Goal: Use online tool/utility: Utilize a website feature to perform a specific function

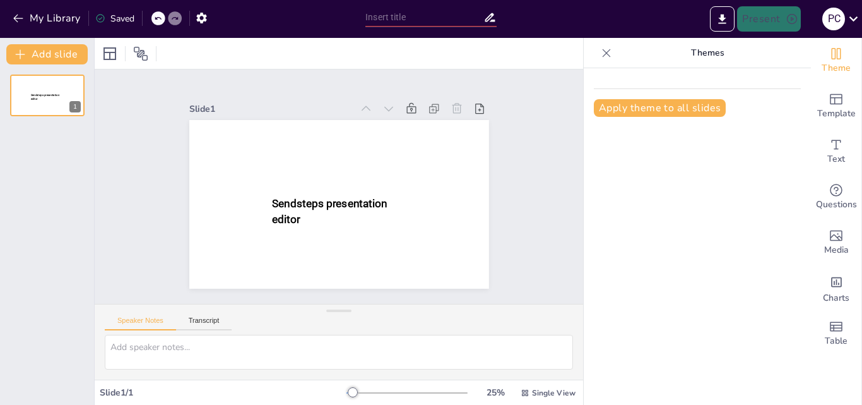
type input "New Sendsteps"
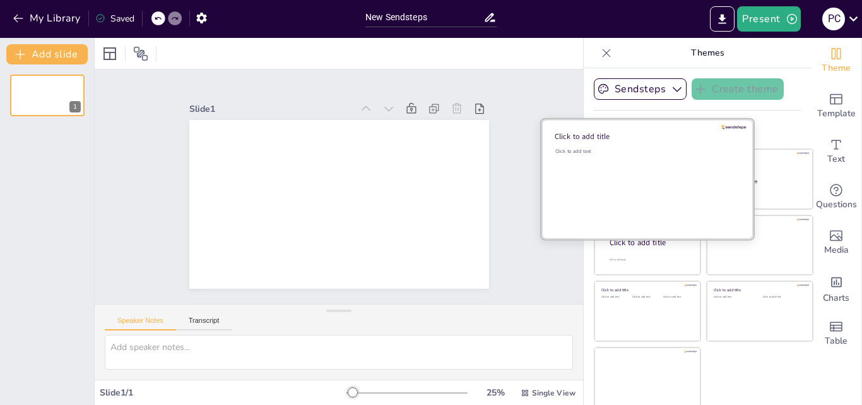
click at [557, 168] on div "Click to add text" at bounding box center [645, 187] width 181 height 78
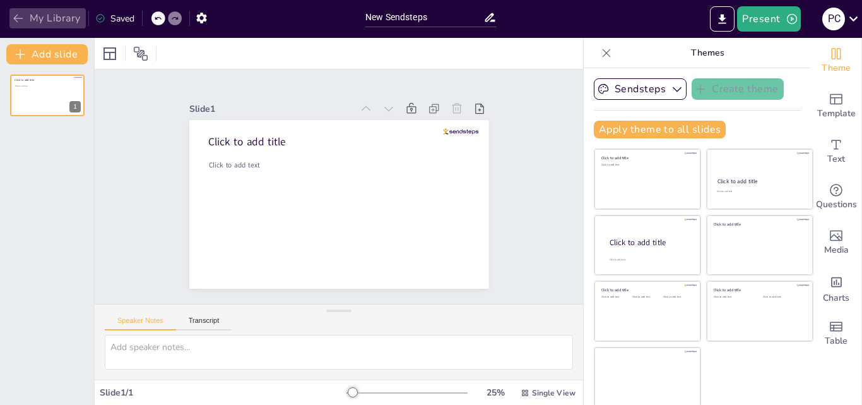
click at [15, 21] on icon "button" at bounding box center [18, 18] width 13 height 13
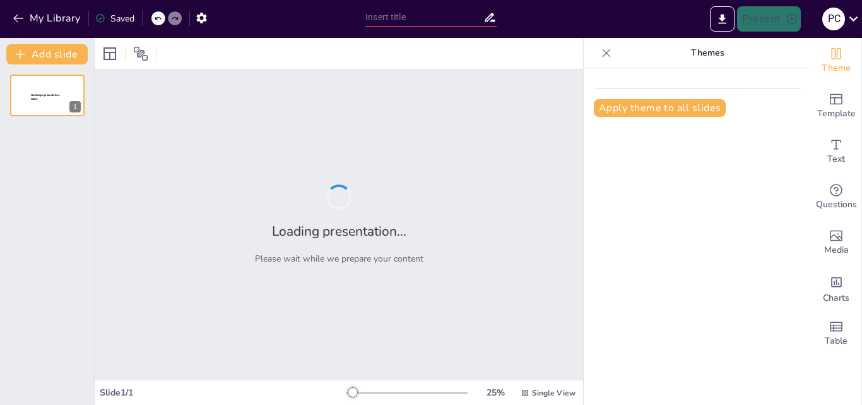
type input "Imported Presentación objetivos segundo trimestre 2025.pptx"
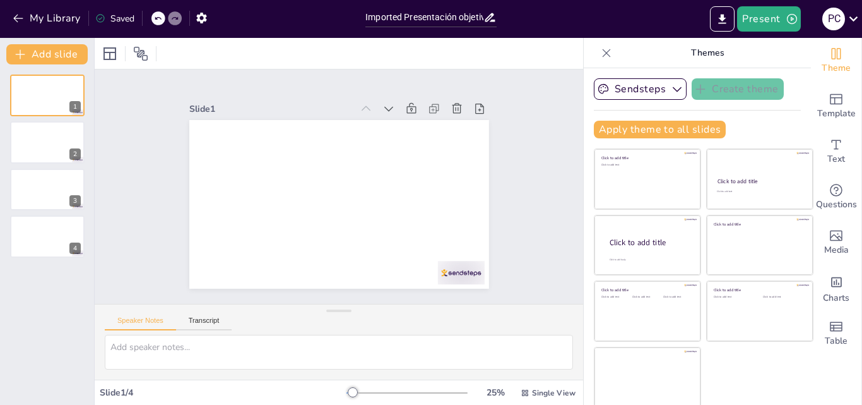
scroll to position [3, 0]
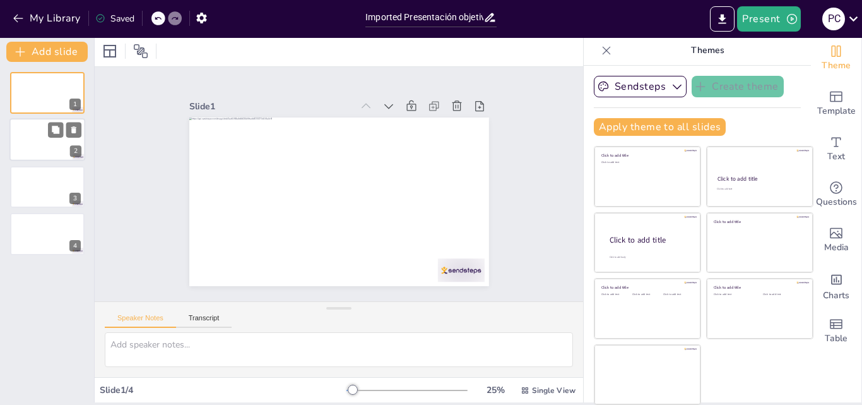
click at [33, 143] on div at bounding box center [47, 140] width 76 height 43
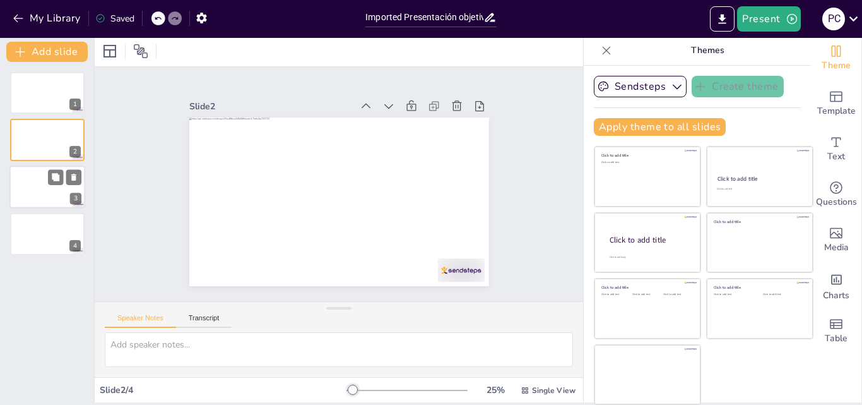
click at [40, 177] on div at bounding box center [47, 186] width 76 height 43
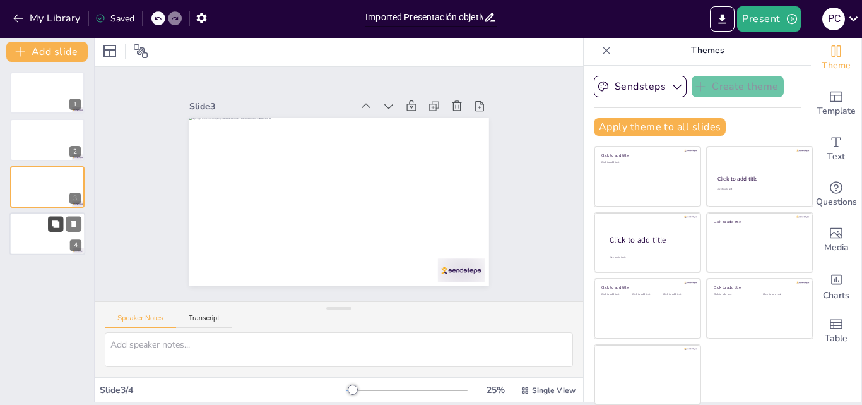
click at [50, 220] on button at bounding box center [55, 223] width 15 height 15
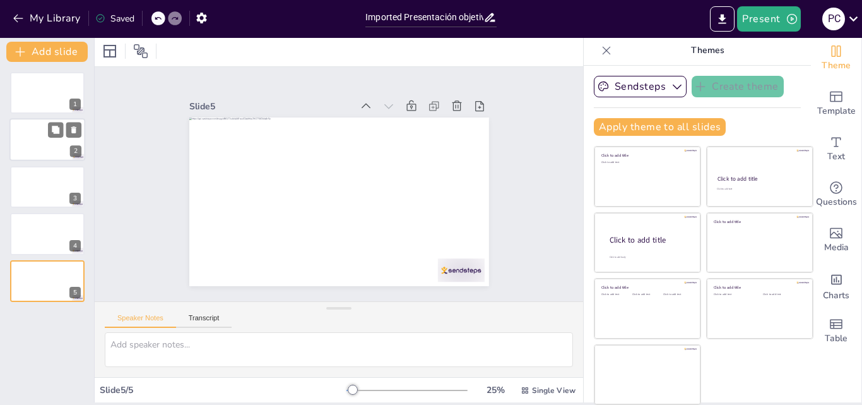
click at [53, 151] on div at bounding box center [47, 140] width 76 height 43
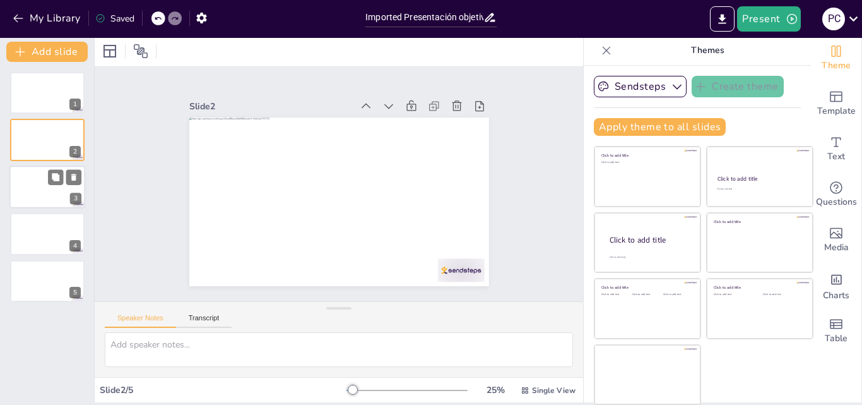
click at [56, 185] on div "3" at bounding box center [47, 186] width 76 height 43
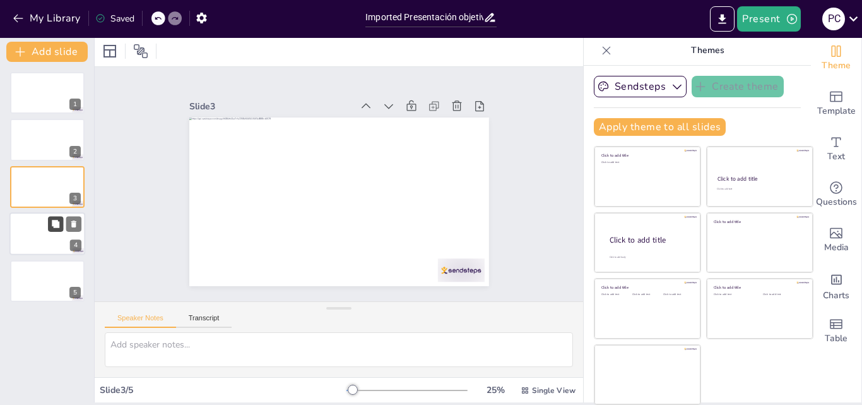
click at [50, 216] on button at bounding box center [55, 223] width 15 height 15
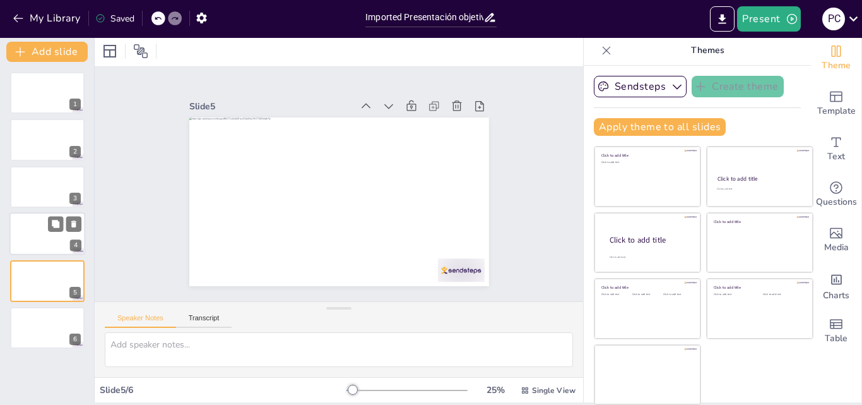
click at [50, 239] on div at bounding box center [47, 233] width 76 height 43
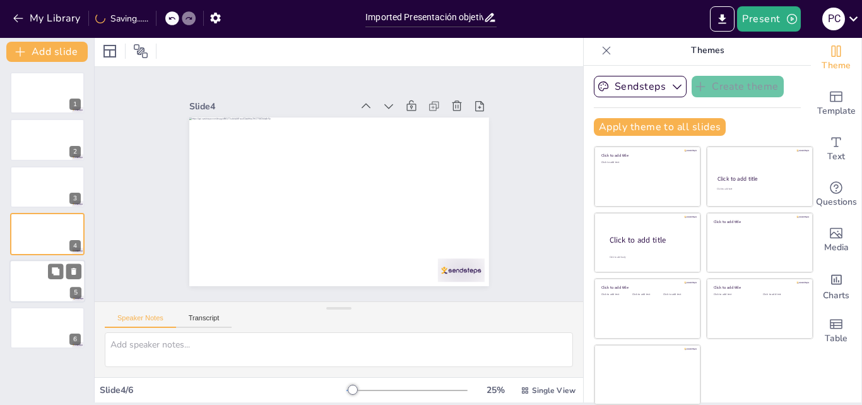
click at [51, 280] on div at bounding box center [47, 280] width 76 height 43
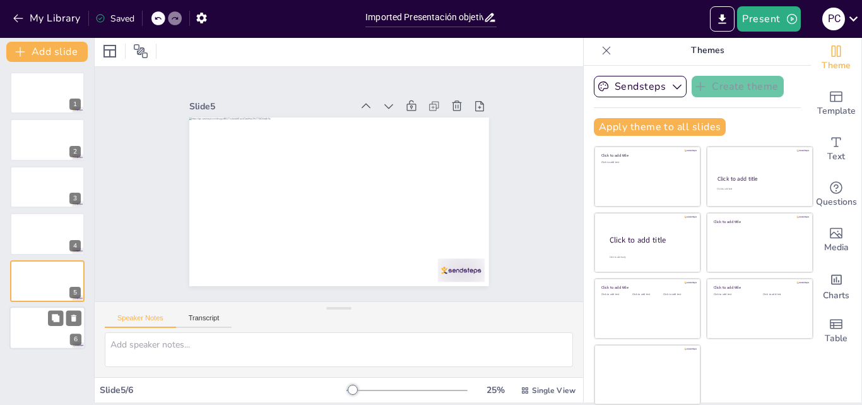
click at [43, 330] on div at bounding box center [47, 327] width 76 height 43
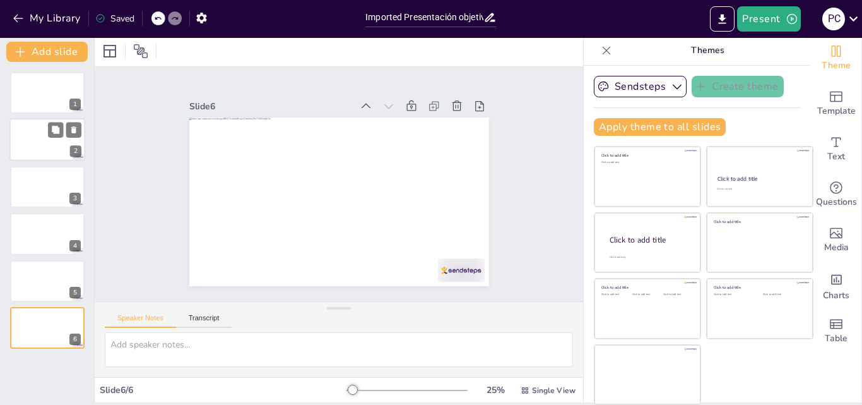
click at [50, 145] on div at bounding box center [47, 140] width 76 height 43
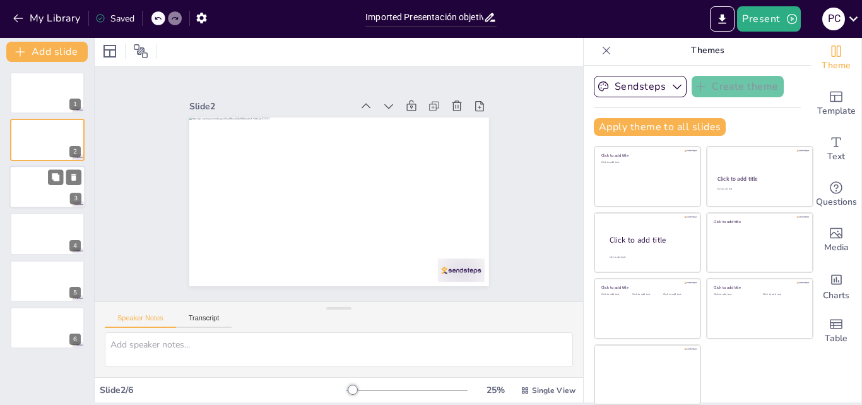
click at [52, 189] on div at bounding box center [47, 186] width 76 height 43
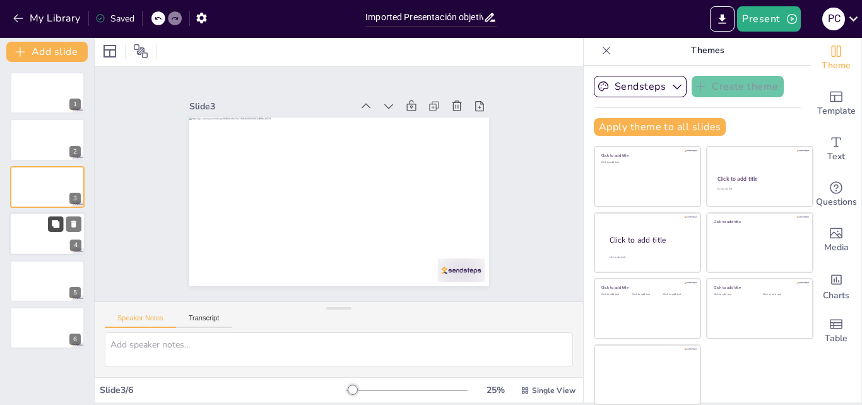
click at [52, 220] on icon at bounding box center [55, 224] width 9 height 9
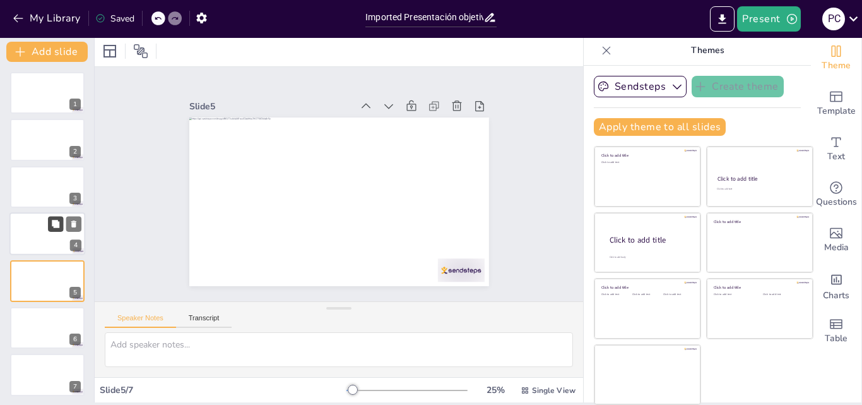
scroll to position [4, 0]
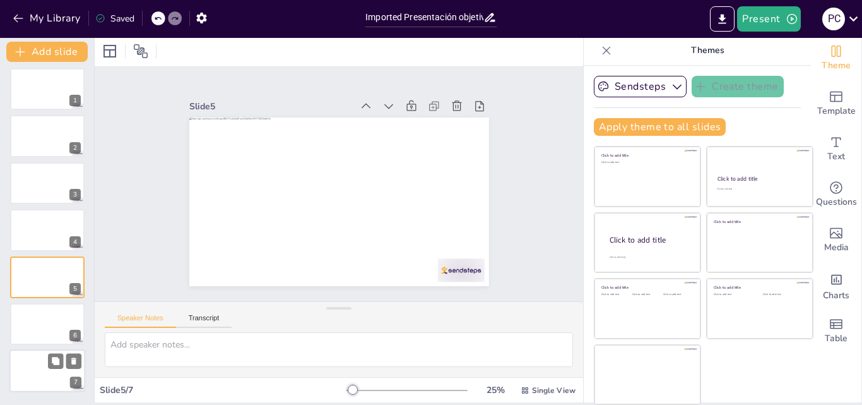
click at [50, 372] on div at bounding box center [47, 371] width 76 height 43
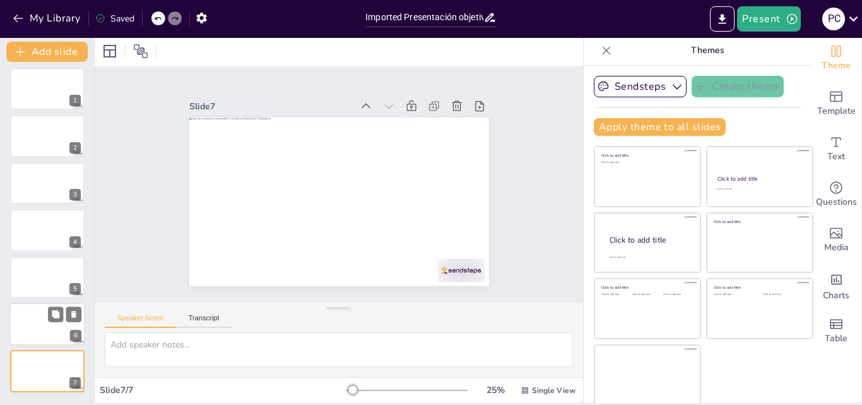
click at [39, 336] on div at bounding box center [47, 323] width 76 height 43
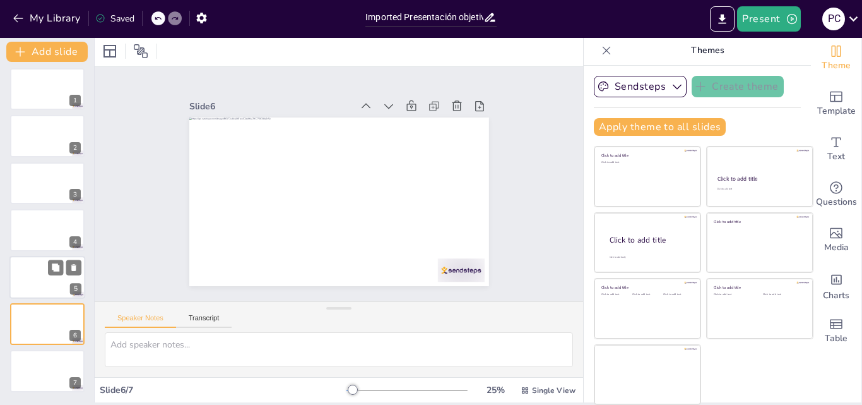
click at [32, 287] on div at bounding box center [47, 277] width 76 height 43
click at [73, 360] on icon at bounding box center [73, 361] width 5 height 7
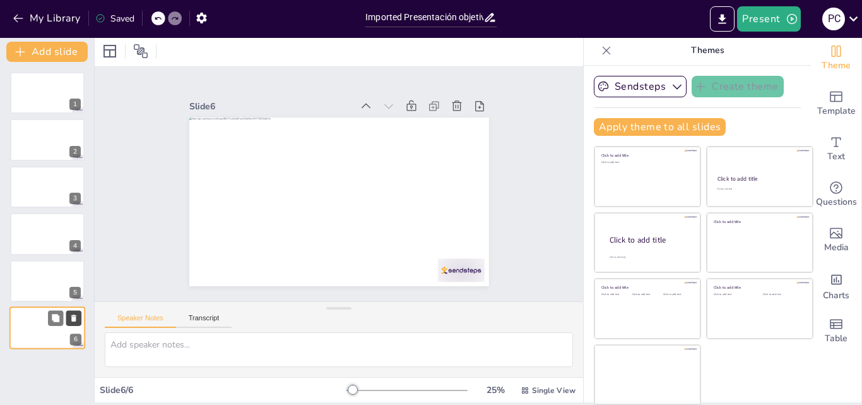
click at [71, 316] on icon at bounding box center [73, 317] width 5 height 7
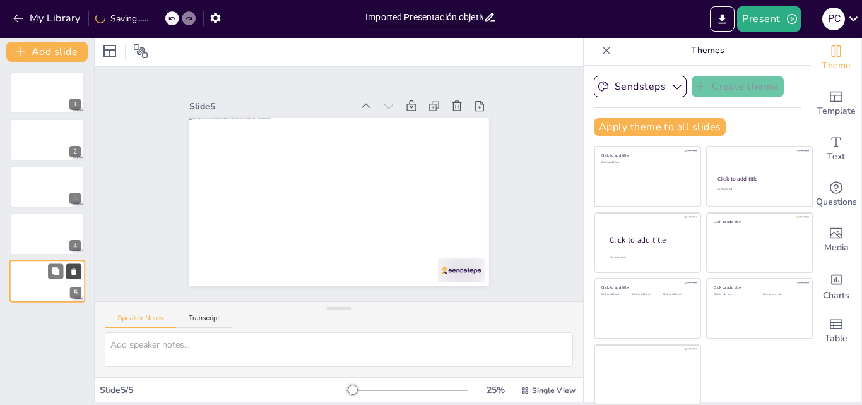
click at [73, 268] on icon at bounding box center [73, 270] width 9 height 9
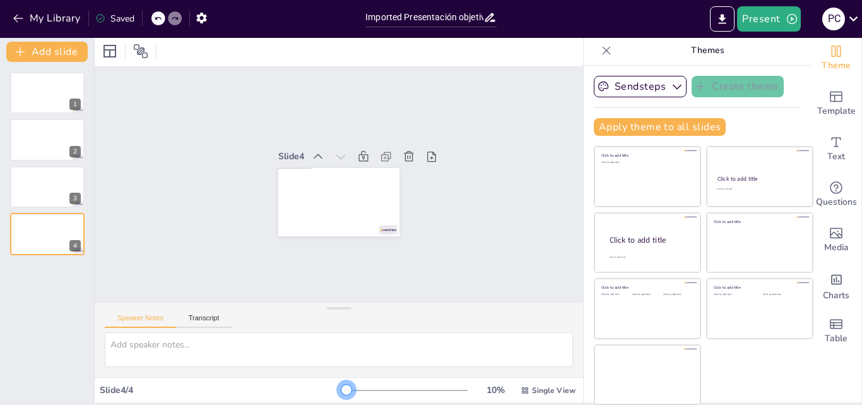
drag, startPoint x: 333, startPoint y: 389, endPoint x: 256, endPoint y: 394, distance: 77.2
click at [256, 394] on div "Slide 4 / 4 10 % Single View" at bounding box center [339, 390] width 489 height 20
